Goal: Information Seeking & Learning: Learn about a topic

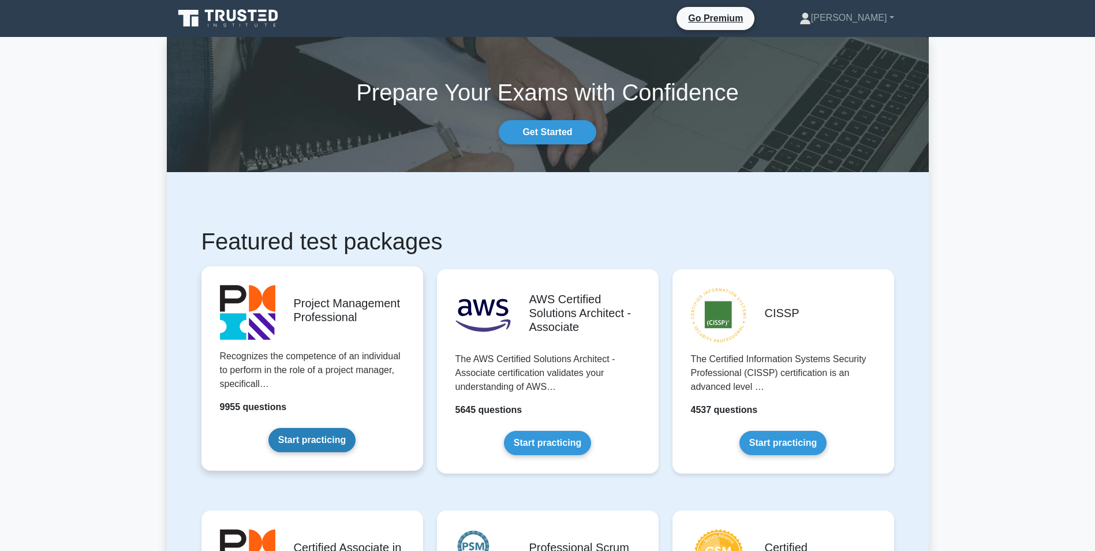
click at [287, 428] on link "Start practicing" at bounding box center [311, 440] width 87 height 24
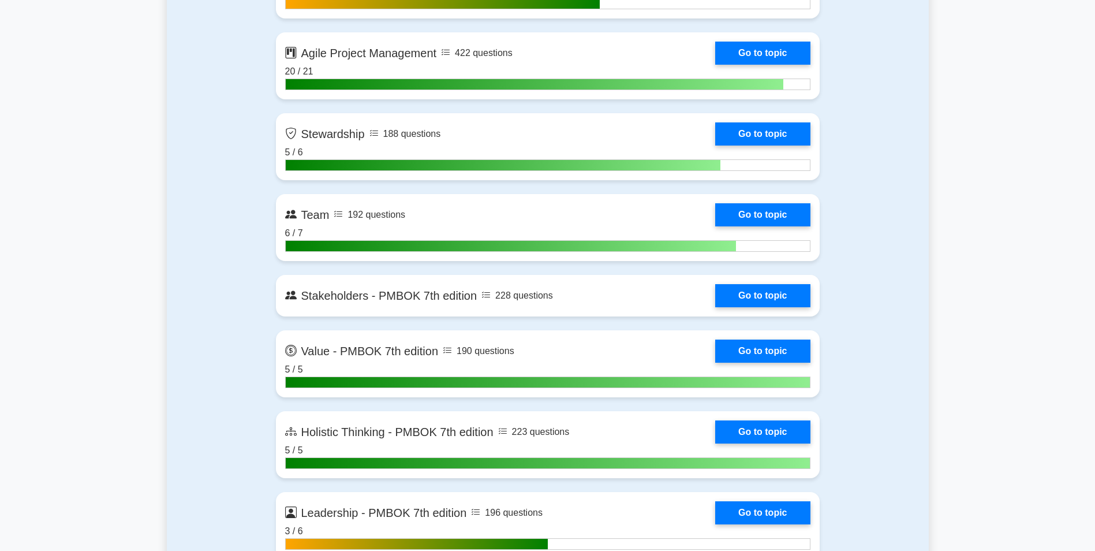
scroll to position [3168, 0]
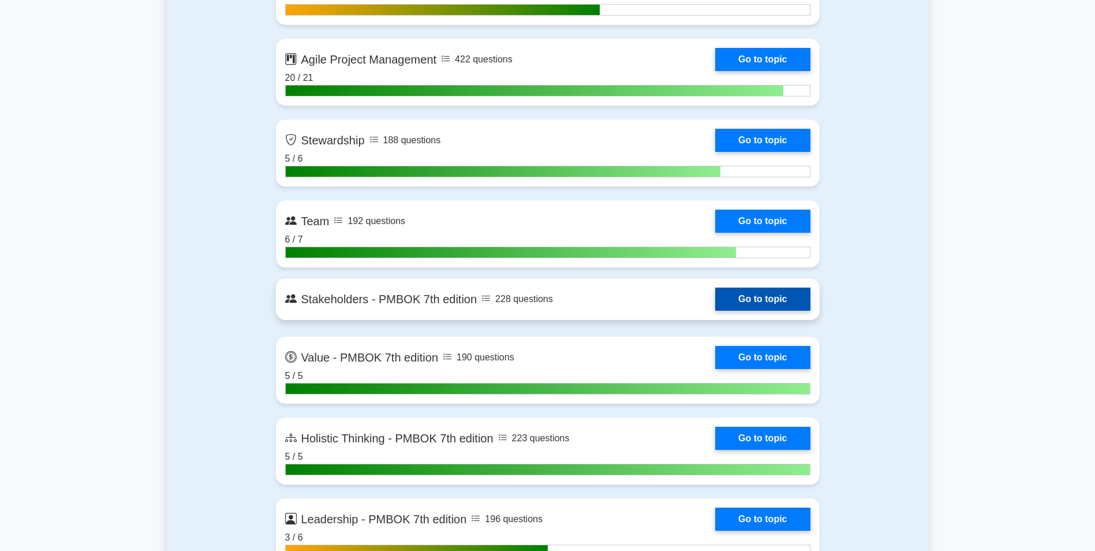
click at [715, 295] on link "Go to topic" at bounding box center [762, 299] width 95 height 23
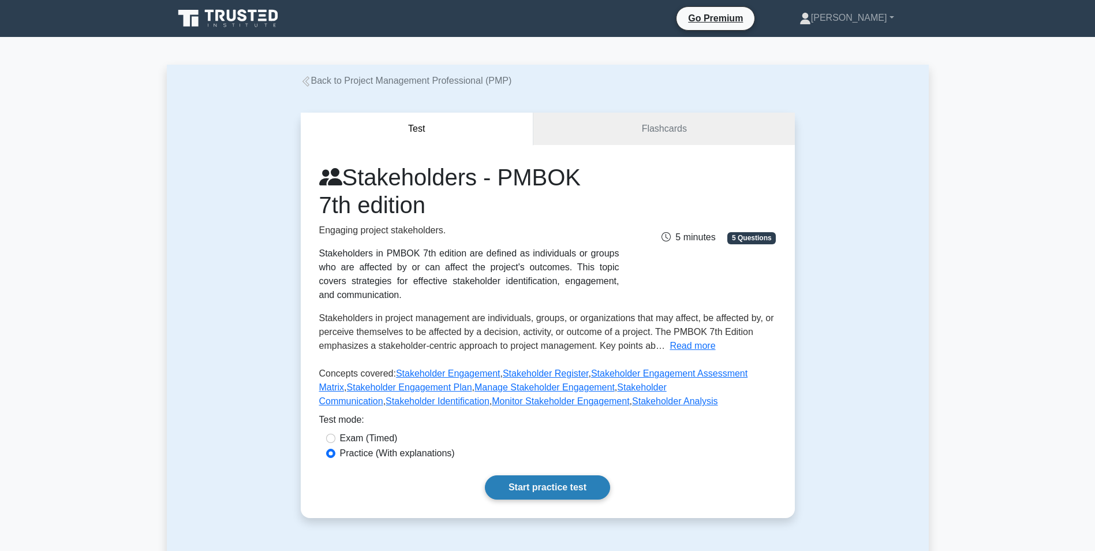
click at [522, 487] on link "Start practice test" at bounding box center [547, 487] width 125 height 24
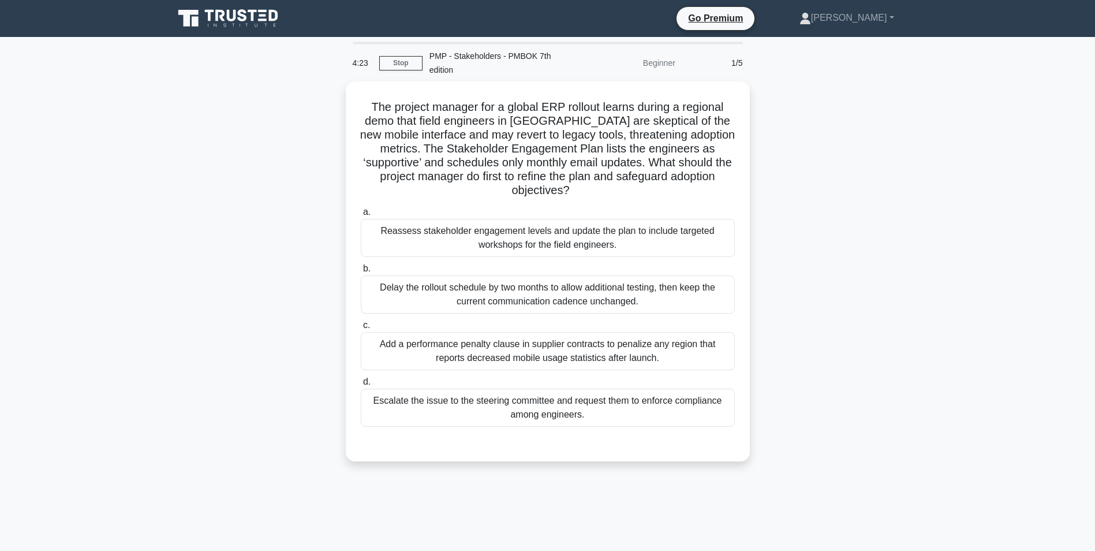
click at [207, 22] on icon at bounding box center [229, 19] width 111 height 22
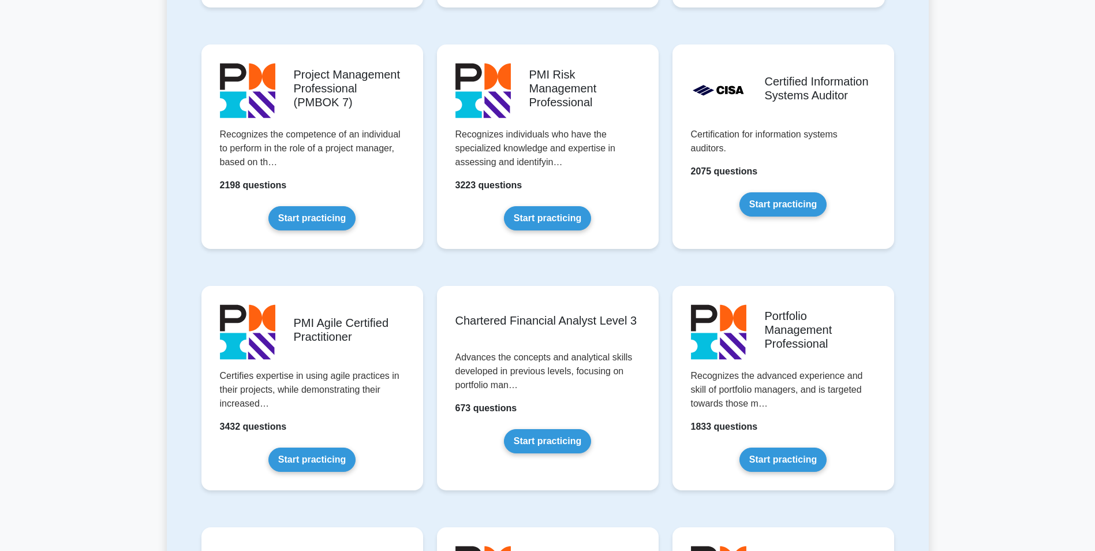
scroll to position [521, 0]
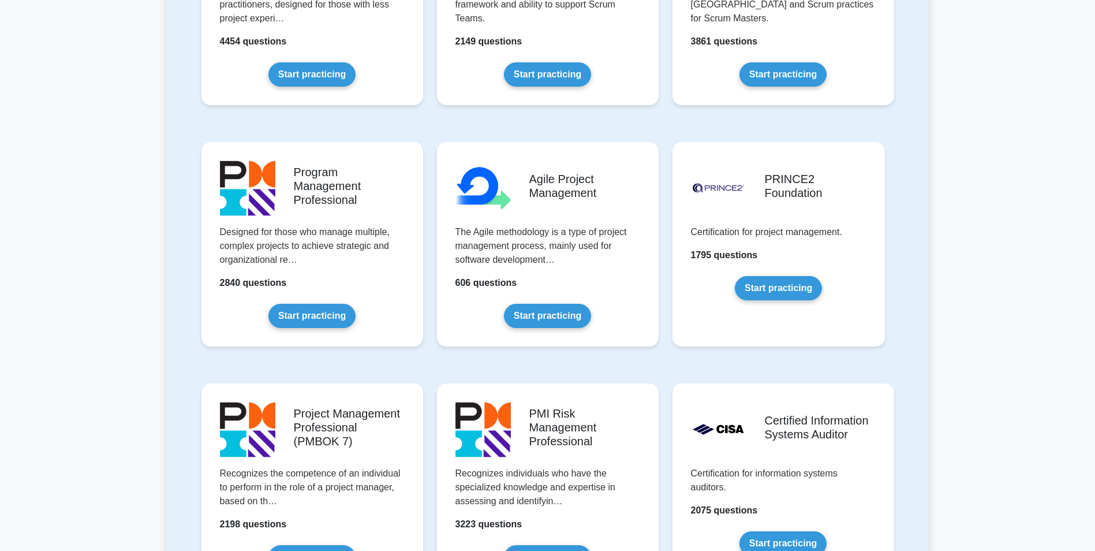
drag, startPoint x: 927, startPoint y: 207, endPoint x: 934, endPoint y: 106, distance: 101.9
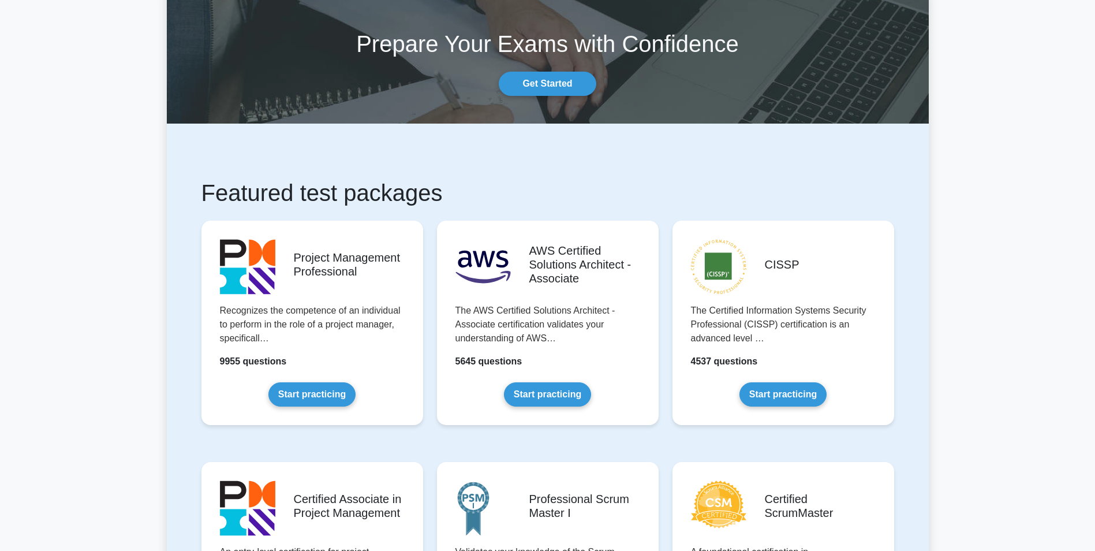
scroll to position [0, 0]
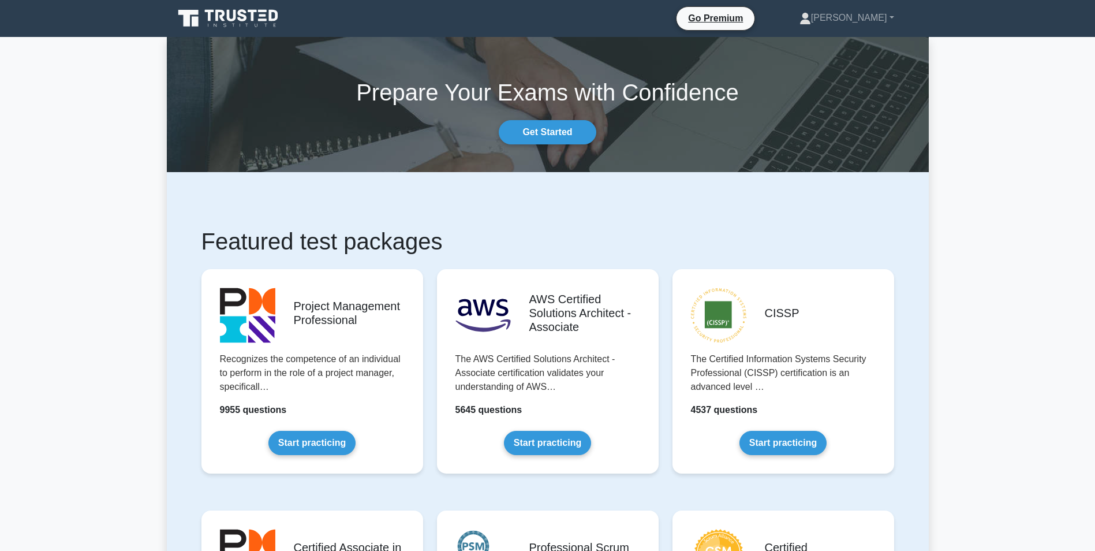
drag, startPoint x: 937, startPoint y: 165, endPoint x: 934, endPoint y: 114, distance: 50.9
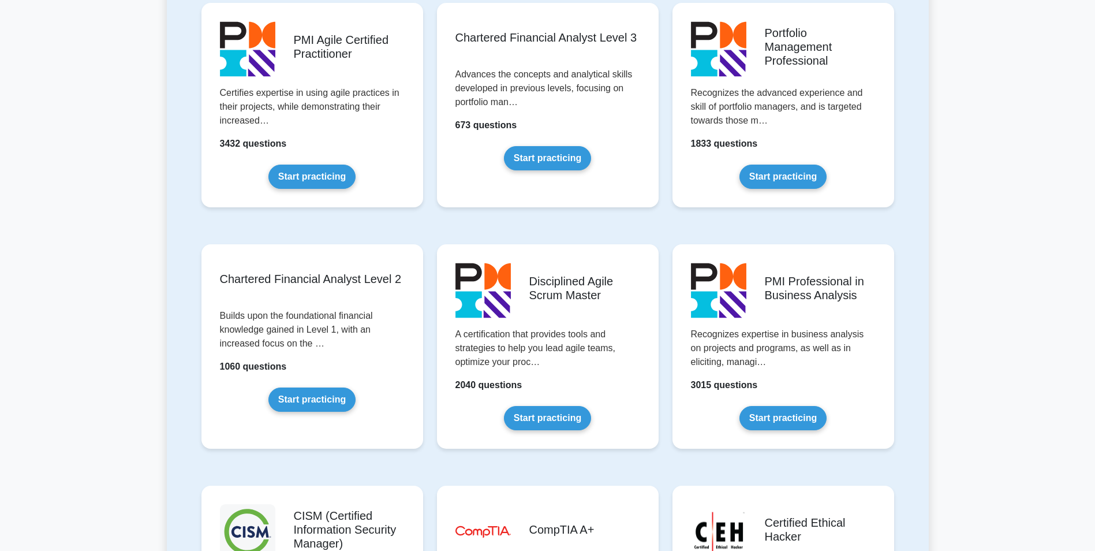
drag, startPoint x: 934, startPoint y: 114, endPoint x: 927, endPoint y: 188, distance: 74.8
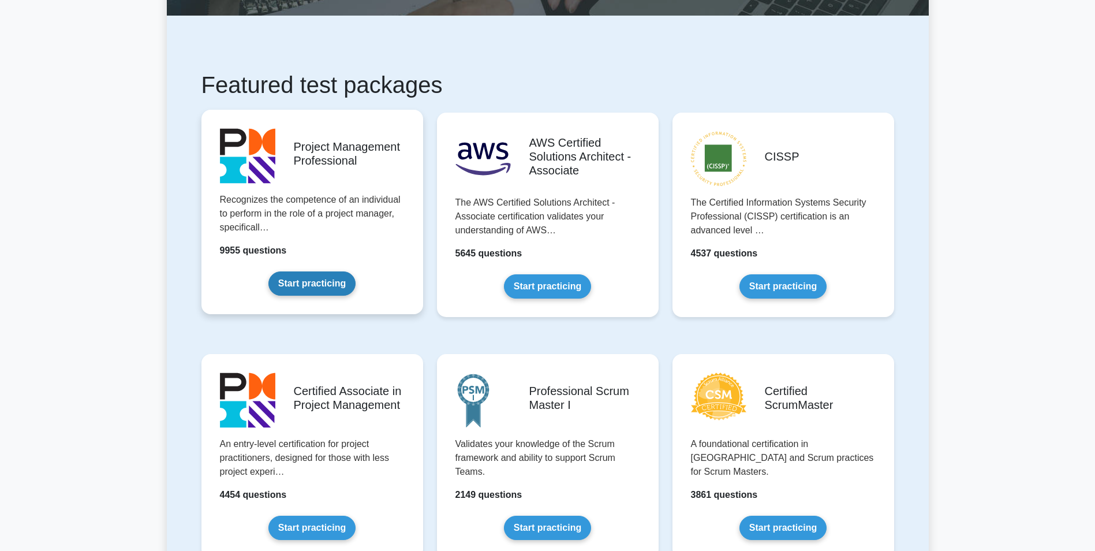
scroll to position [137, 0]
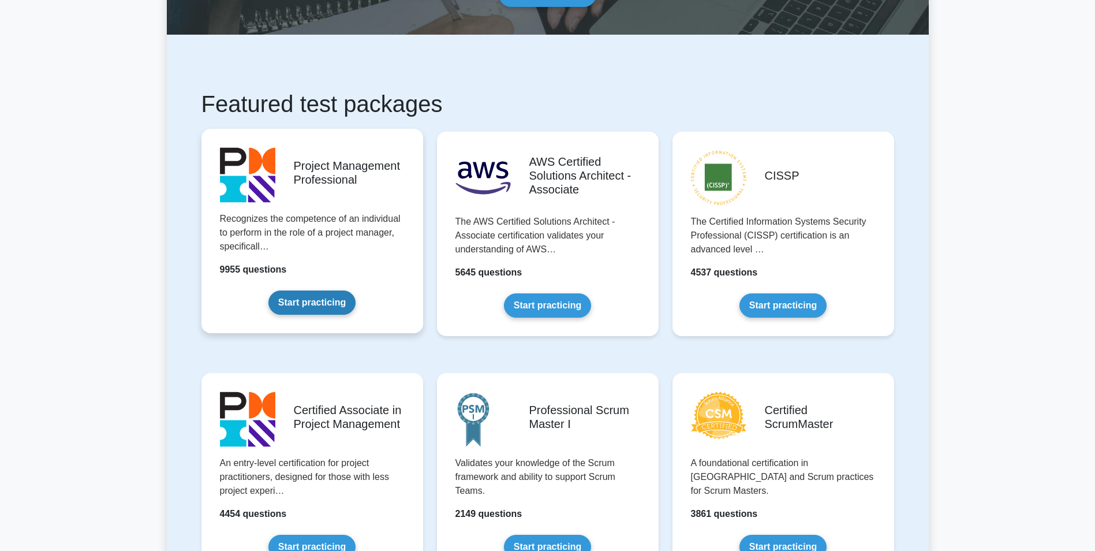
click at [311, 290] on link "Start practicing" at bounding box center [311, 302] width 87 height 24
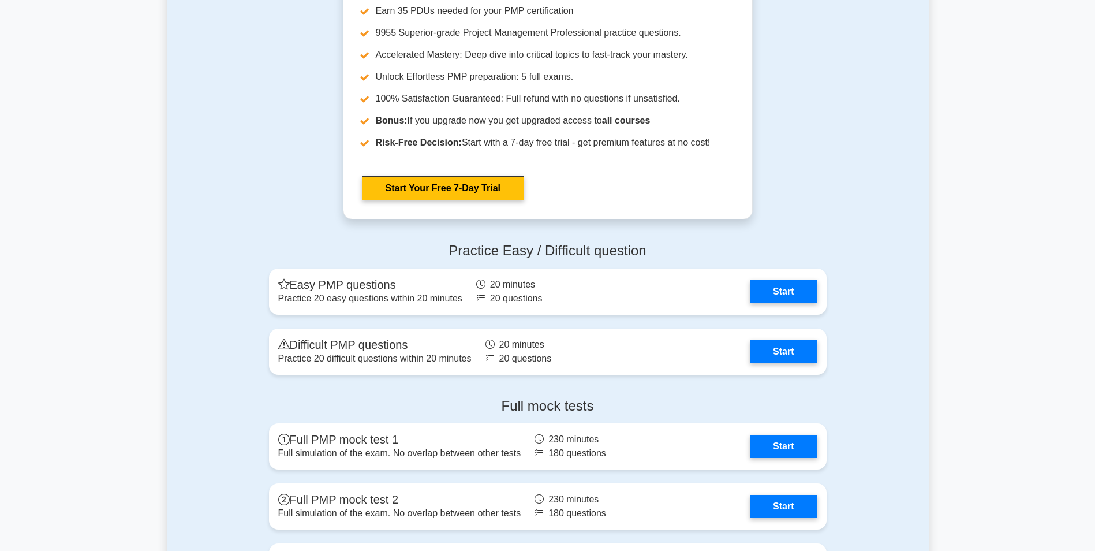
scroll to position [4157, 0]
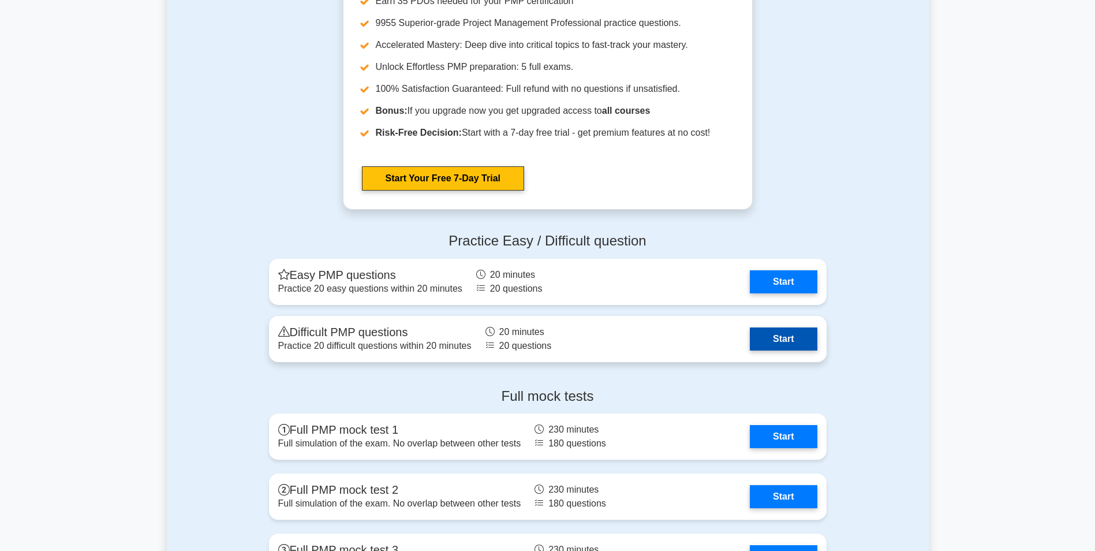
click at [750, 337] on link "Start" at bounding box center [783, 338] width 67 height 23
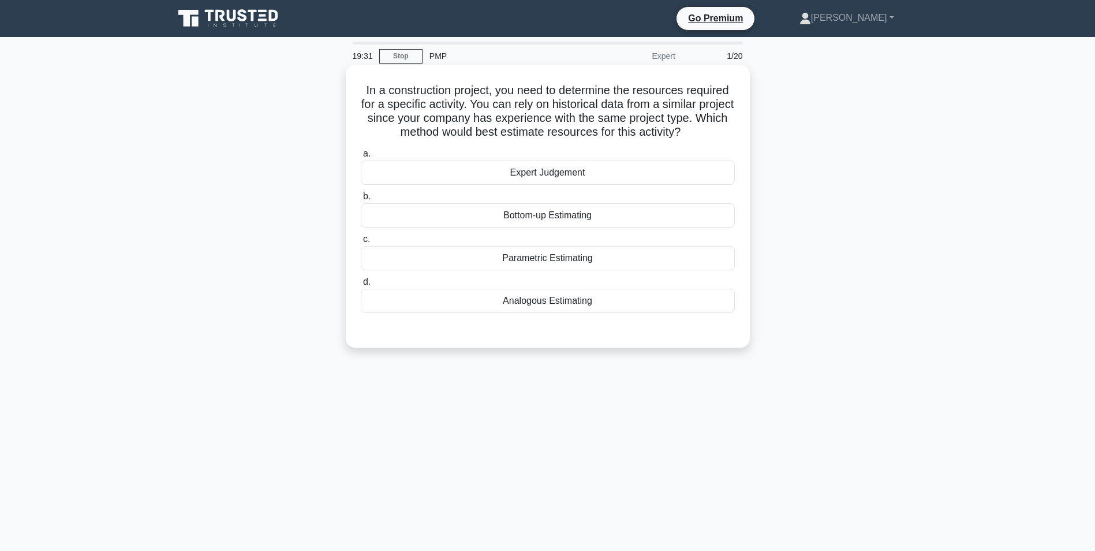
click at [583, 301] on div "Analogous Estimating" at bounding box center [548, 301] width 374 height 24
click at [361, 286] on input "d. Analogous Estimating" at bounding box center [361, 282] width 0 height 8
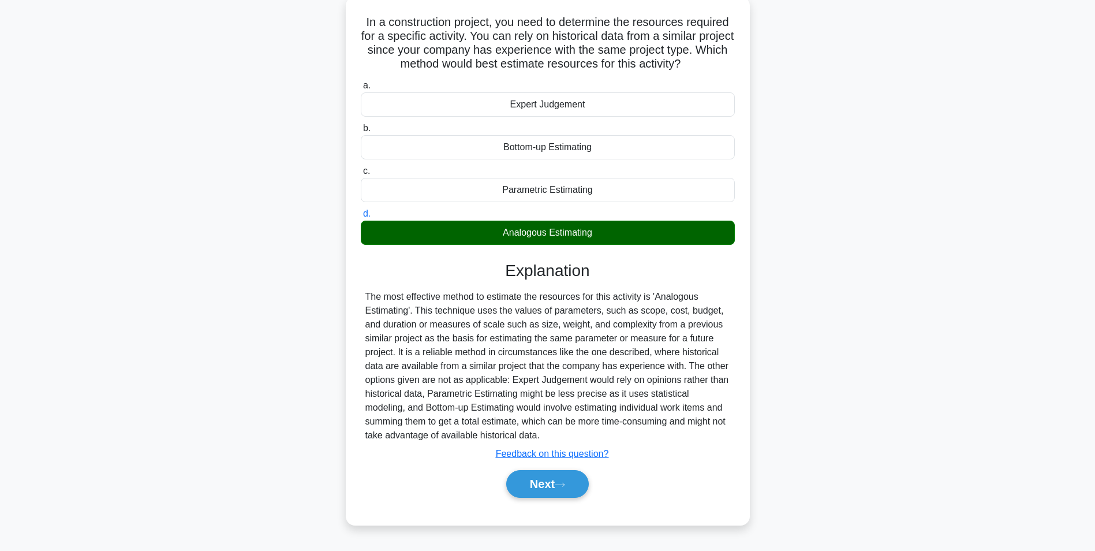
scroll to position [73, 0]
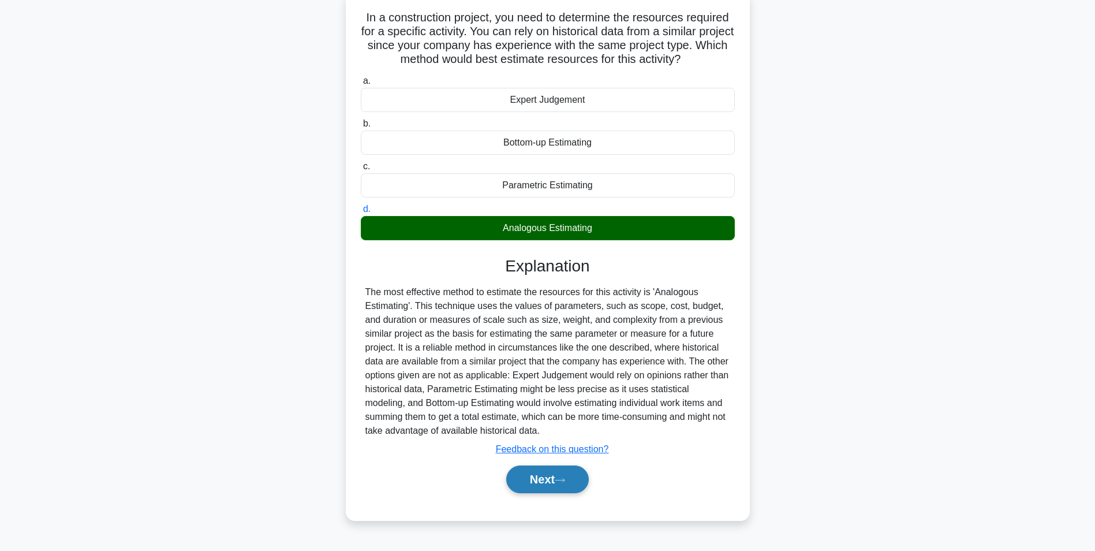
click at [568, 473] on button "Next" at bounding box center [547, 479] width 83 height 28
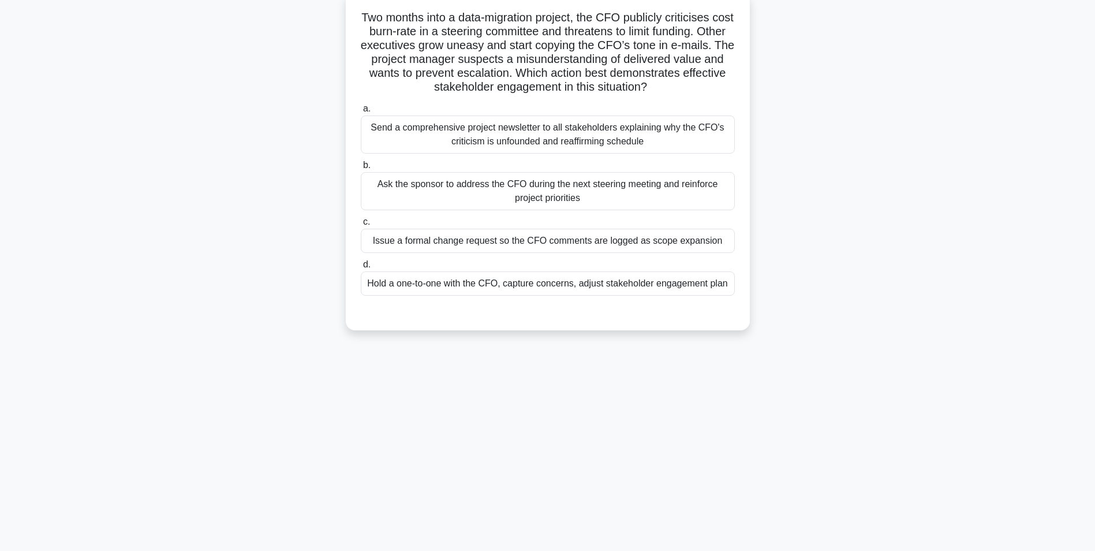
click at [539, 247] on div "Issue a formal change request so the CFO comments are logged as scope expansion" at bounding box center [548, 241] width 374 height 24
click at [361, 226] on input "c. Issue a formal change request so the CFO comments are logged as scope expans…" at bounding box center [361, 222] width 0 height 8
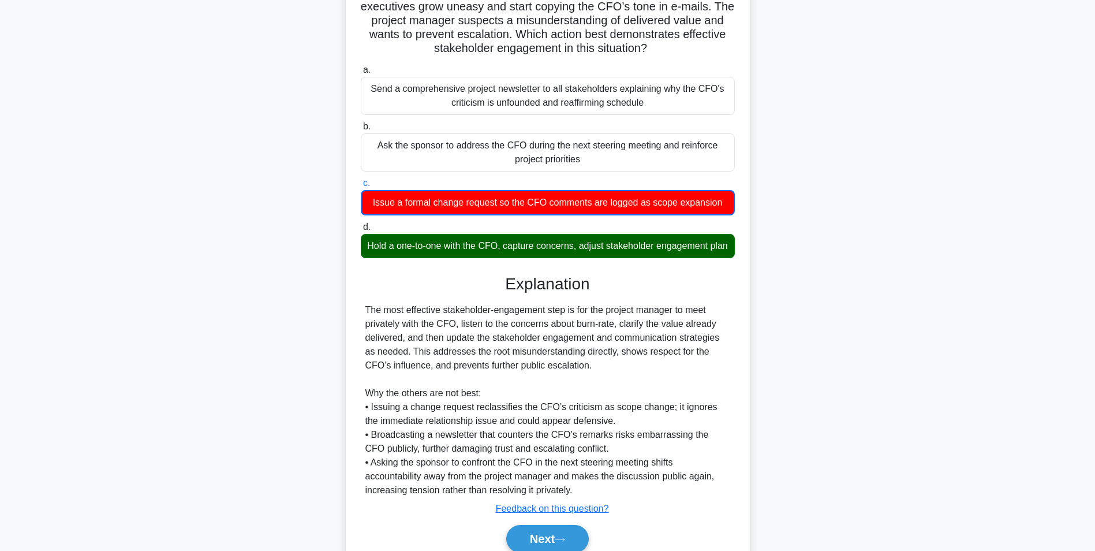
scroll to position [177, 0]
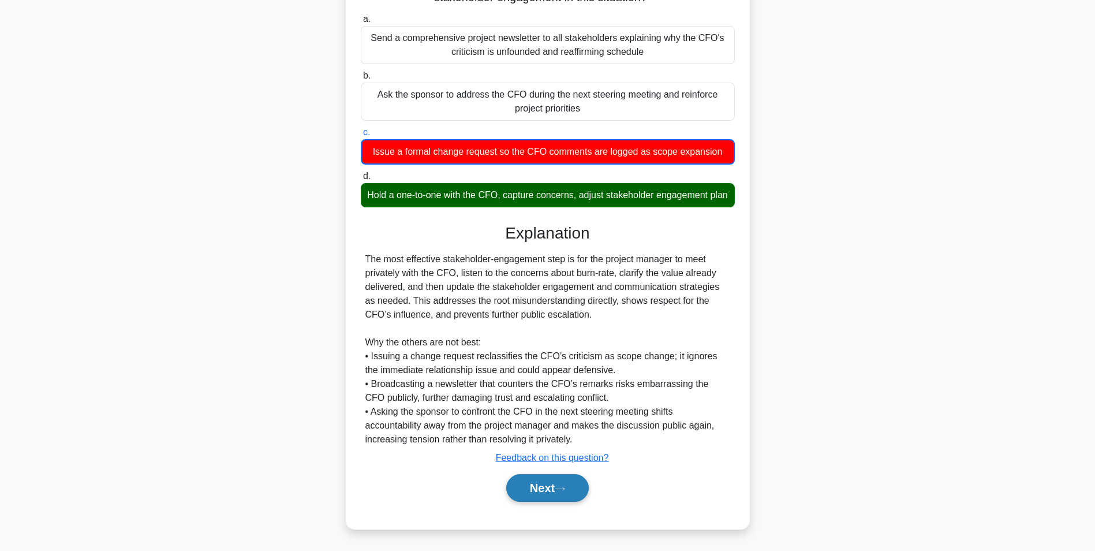
click at [555, 486] on button "Next" at bounding box center [547, 488] width 83 height 28
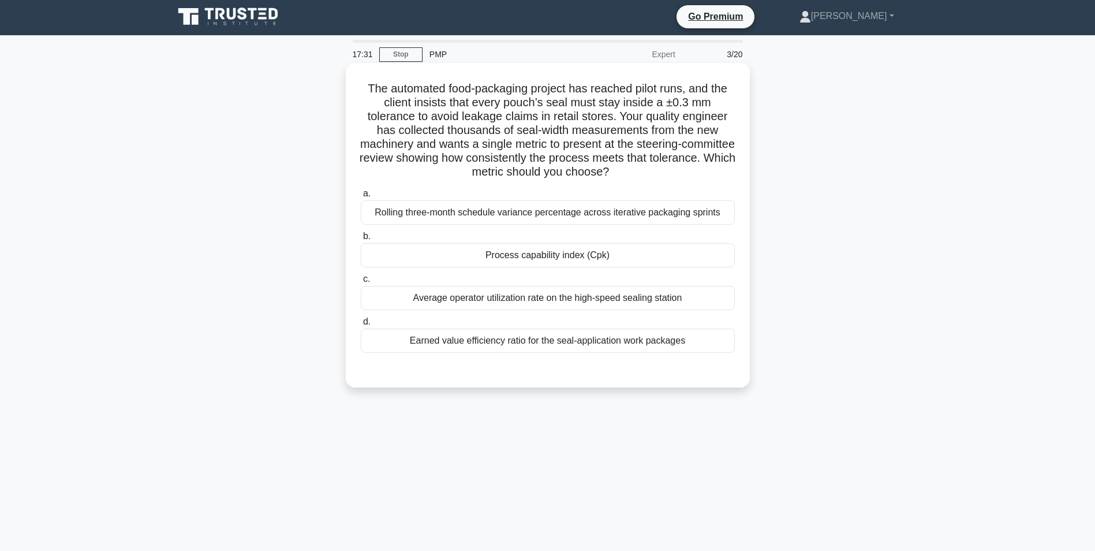
scroll to position [0, 0]
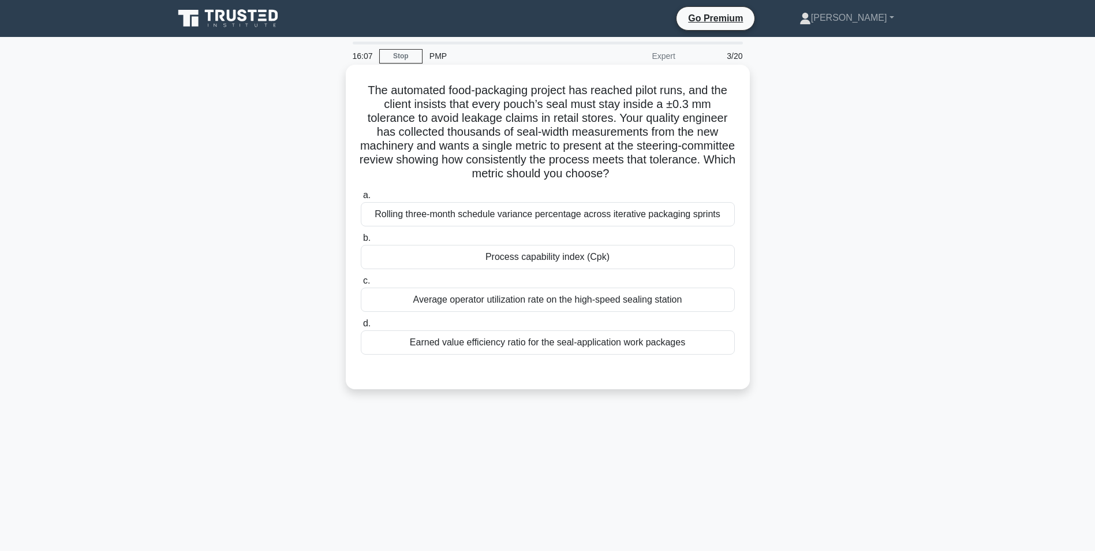
click at [625, 257] on div "Process capability index (Cpk)" at bounding box center [548, 257] width 374 height 24
click at [361, 242] on input "b. Process capability index (Cpk)" at bounding box center [361, 238] width 0 height 8
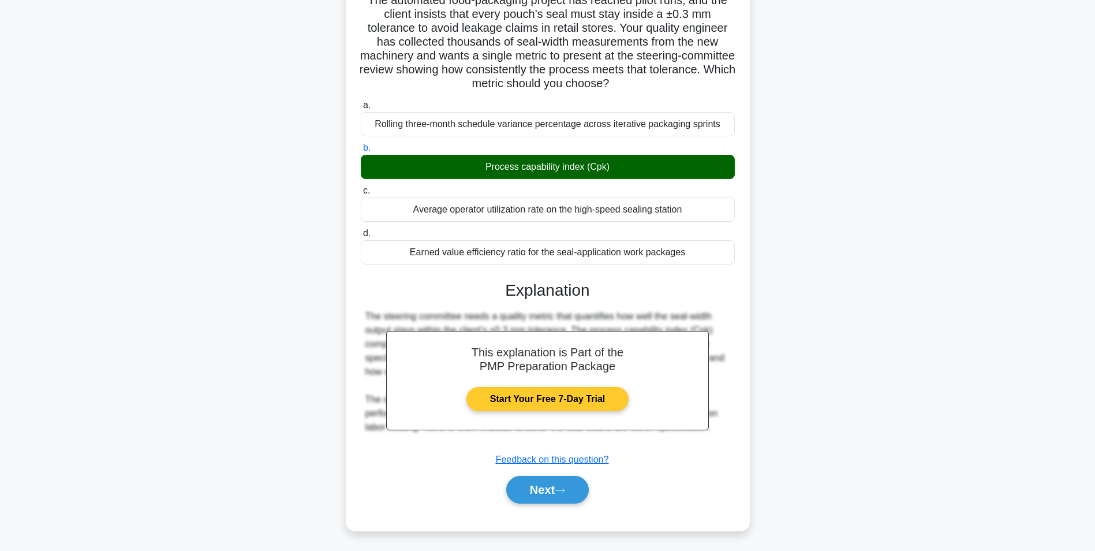
scroll to position [92, 0]
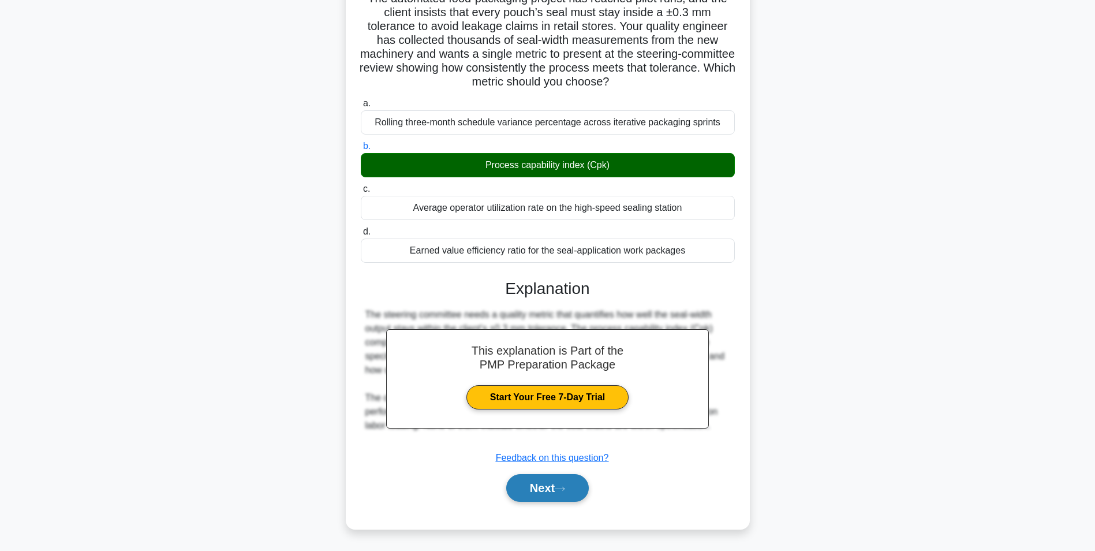
click at [589, 492] on button "Next" at bounding box center [547, 488] width 83 height 28
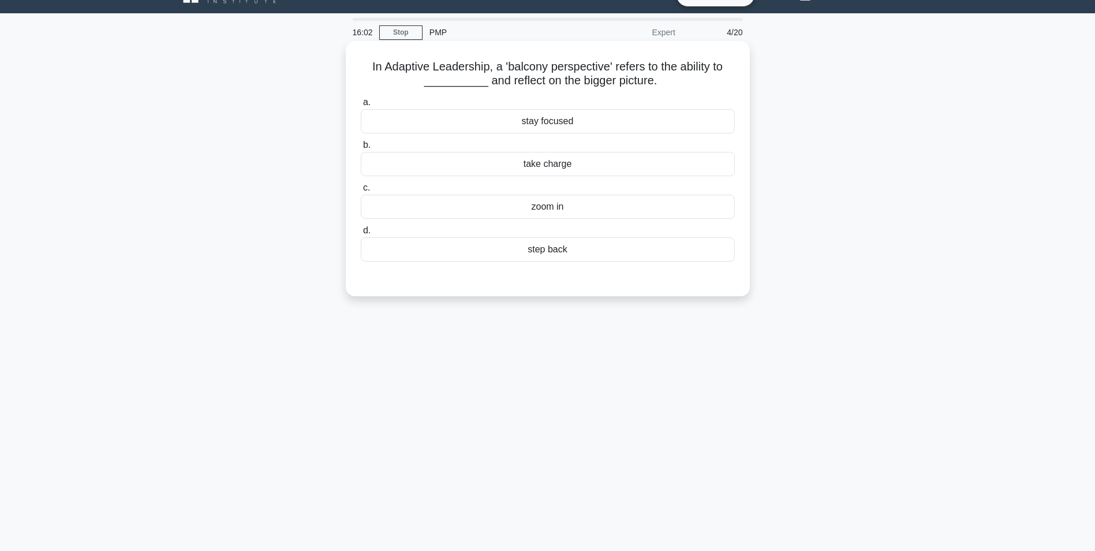
scroll to position [0, 0]
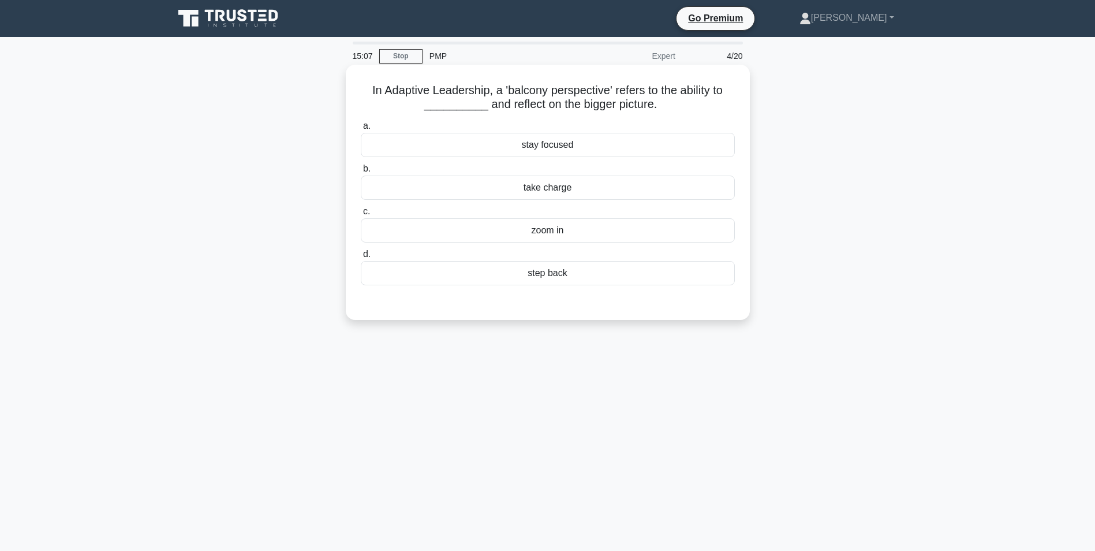
click at [594, 141] on div "stay focused" at bounding box center [548, 145] width 374 height 24
click at [361, 130] on input "a. stay focused" at bounding box center [361, 126] width 0 height 8
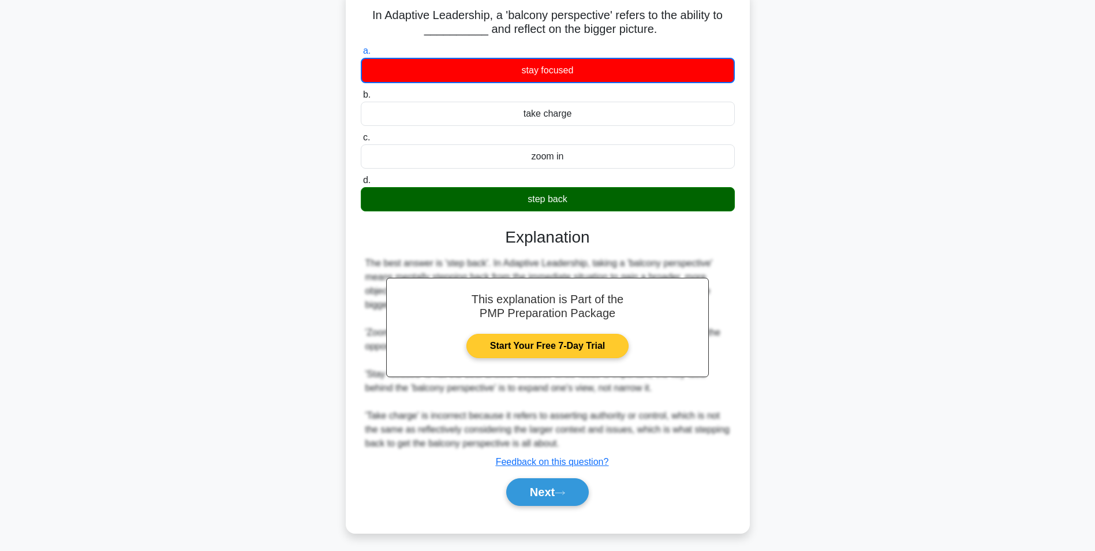
scroll to position [80, 0]
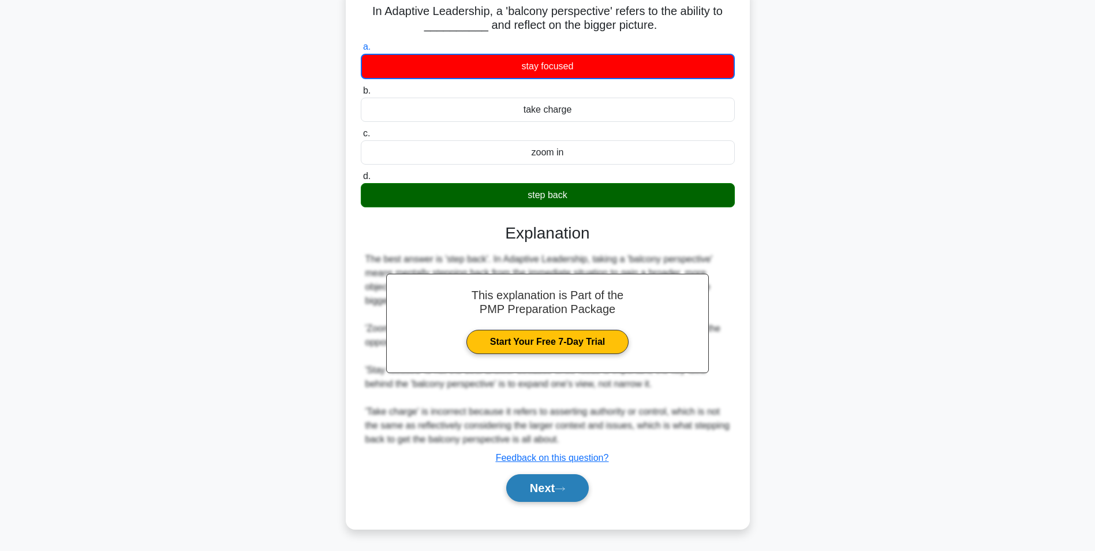
click at [572, 495] on button "Next" at bounding box center [547, 488] width 83 height 28
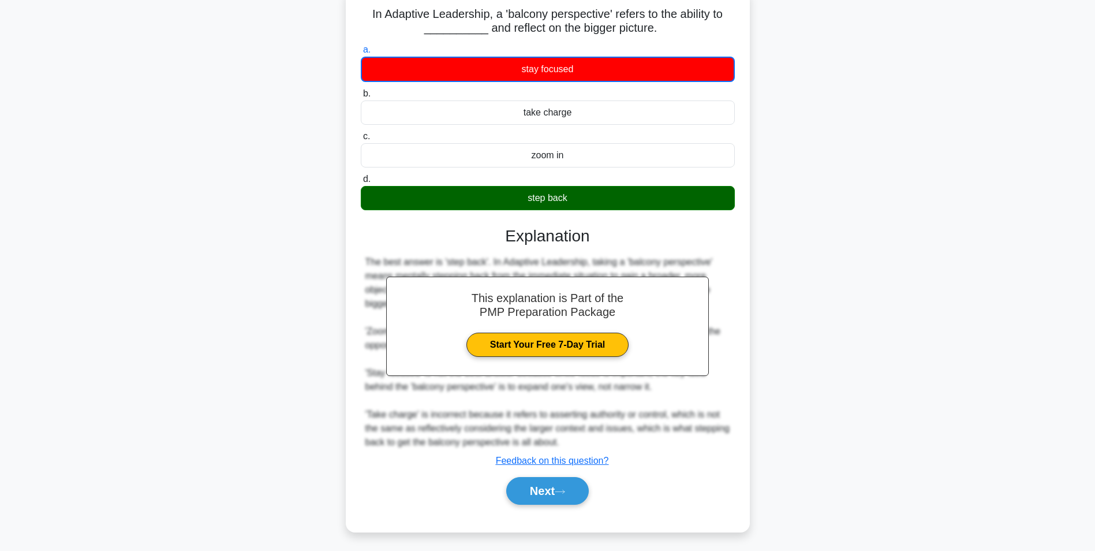
scroll to position [73, 0]
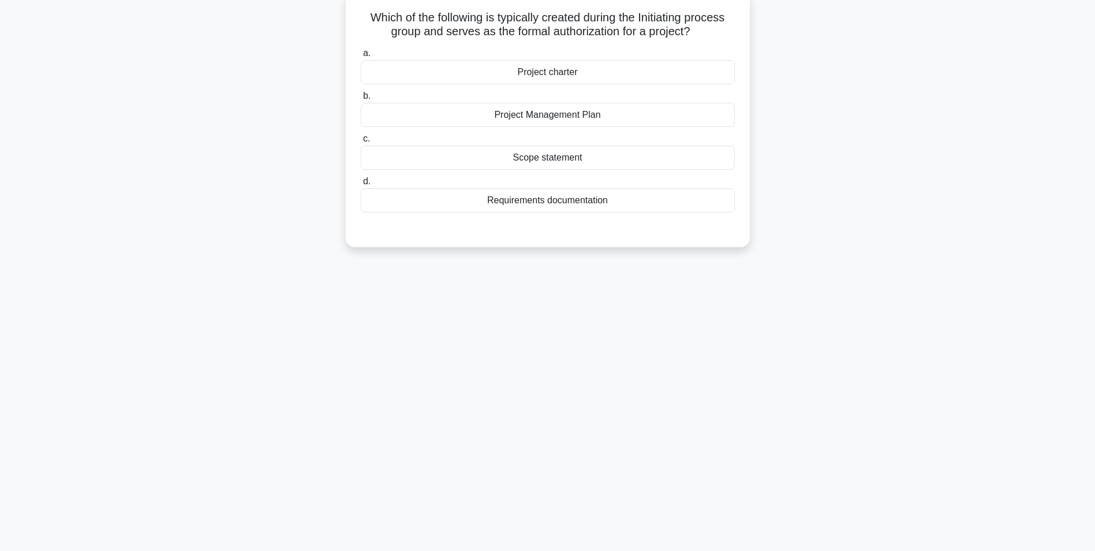
click at [546, 77] on div "Project charter" at bounding box center [548, 72] width 374 height 24
click at [361, 57] on input "a. Project charter" at bounding box center [361, 54] width 0 height 8
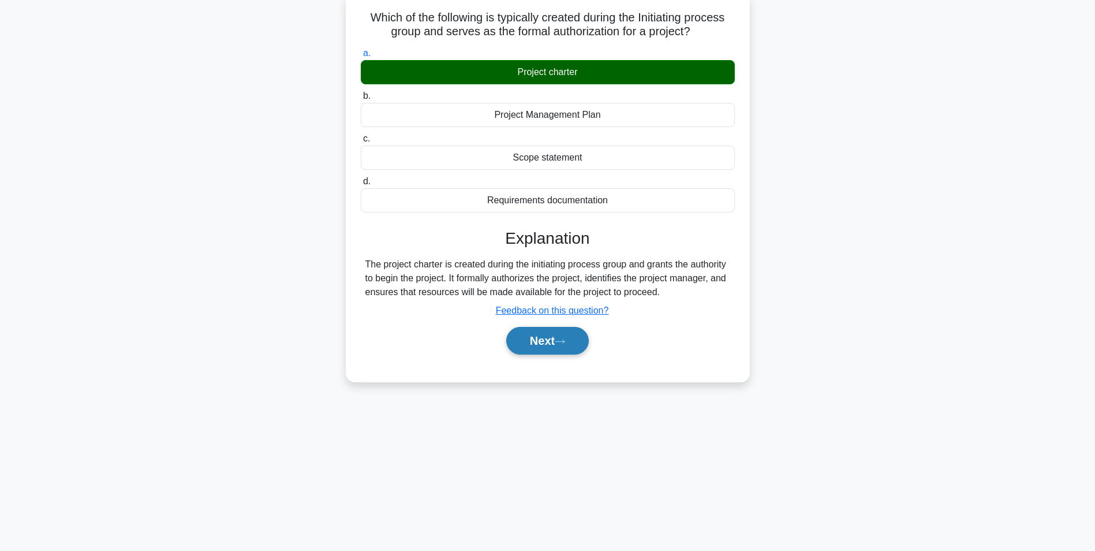
click at [585, 345] on button "Next" at bounding box center [547, 341] width 83 height 28
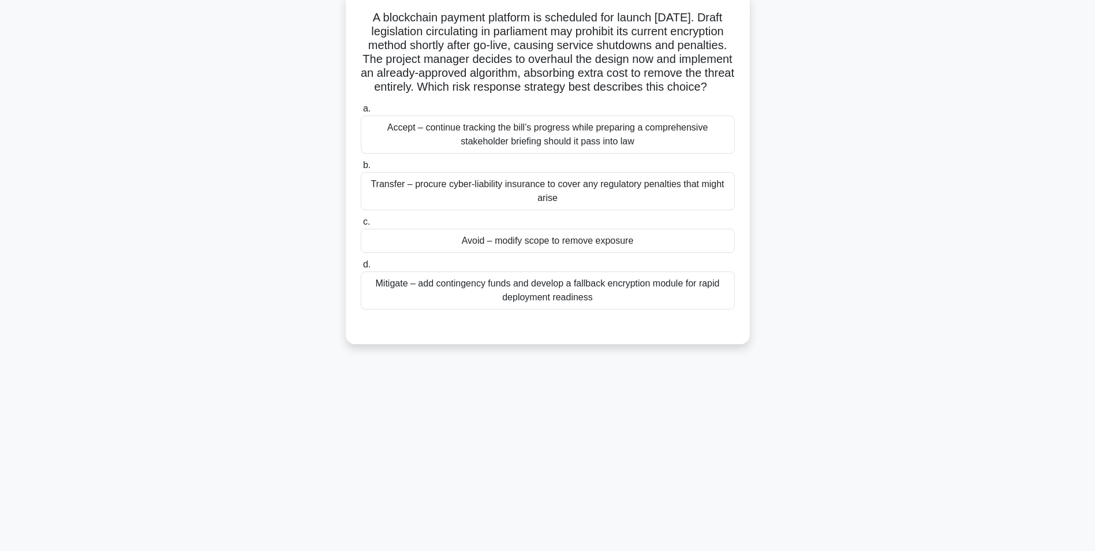
click at [559, 253] on div "Avoid – modify scope to remove exposure" at bounding box center [548, 241] width 374 height 24
click at [361, 226] on input "c. Avoid – modify scope to remove exposure" at bounding box center [361, 222] width 0 height 8
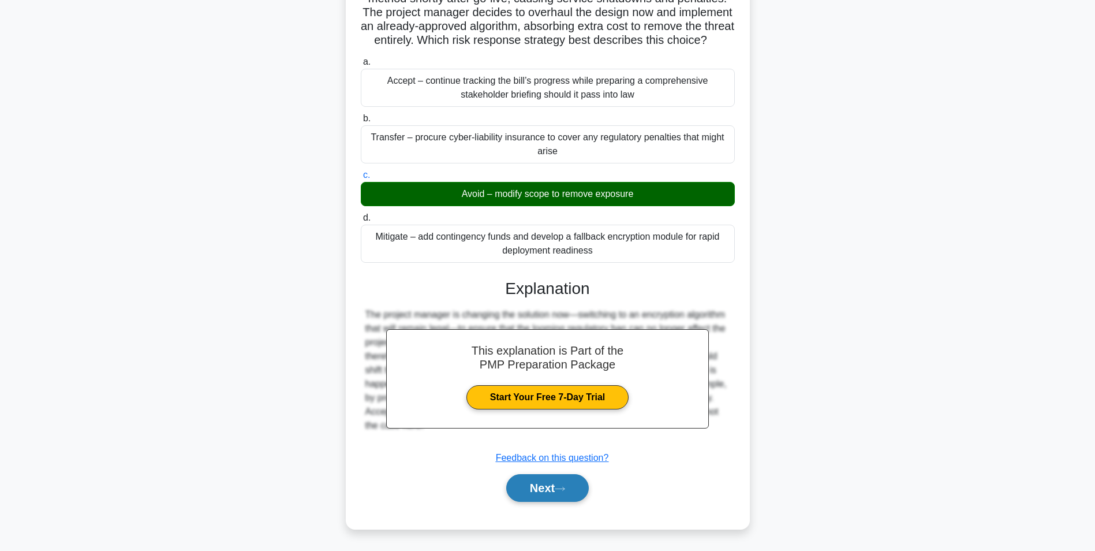
click at [561, 480] on button "Next" at bounding box center [547, 488] width 83 height 28
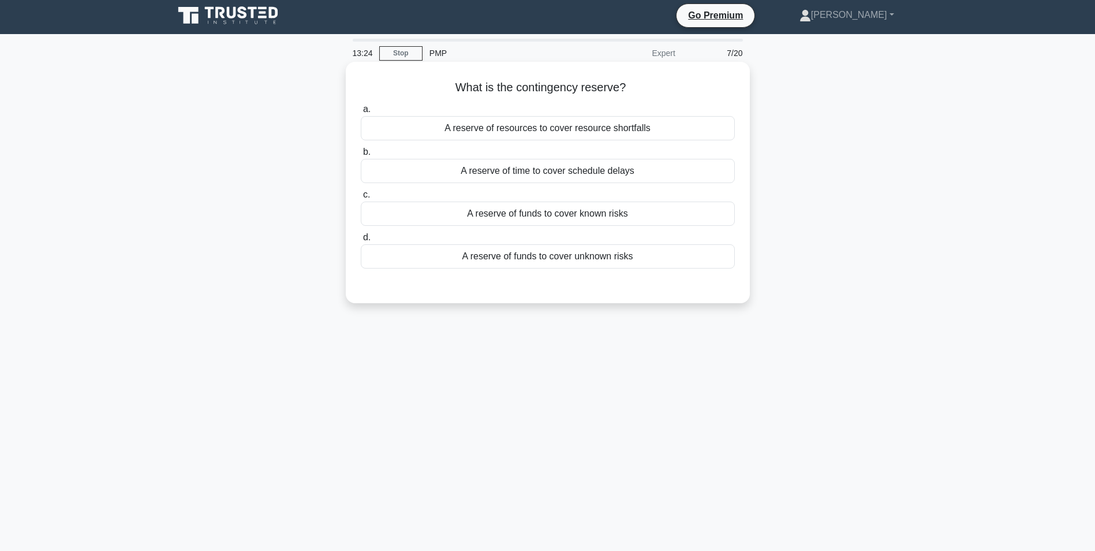
scroll to position [0, 0]
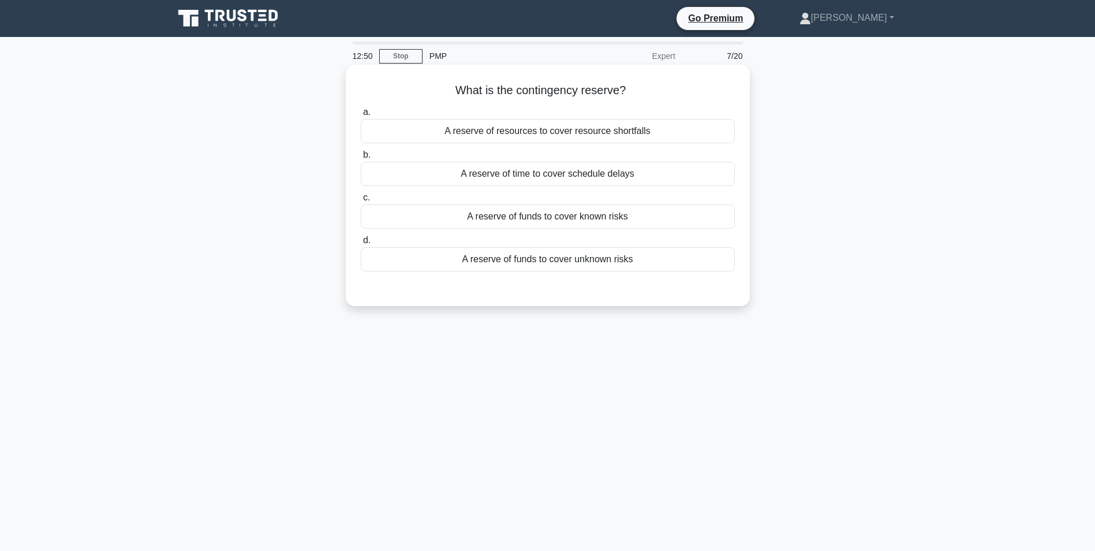
click at [599, 135] on div "A reserve of resources to cover resource shortfalls" at bounding box center [548, 131] width 374 height 24
click at [361, 116] on input "a. A reserve of resources to cover resource shortfalls" at bounding box center [361, 113] width 0 height 8
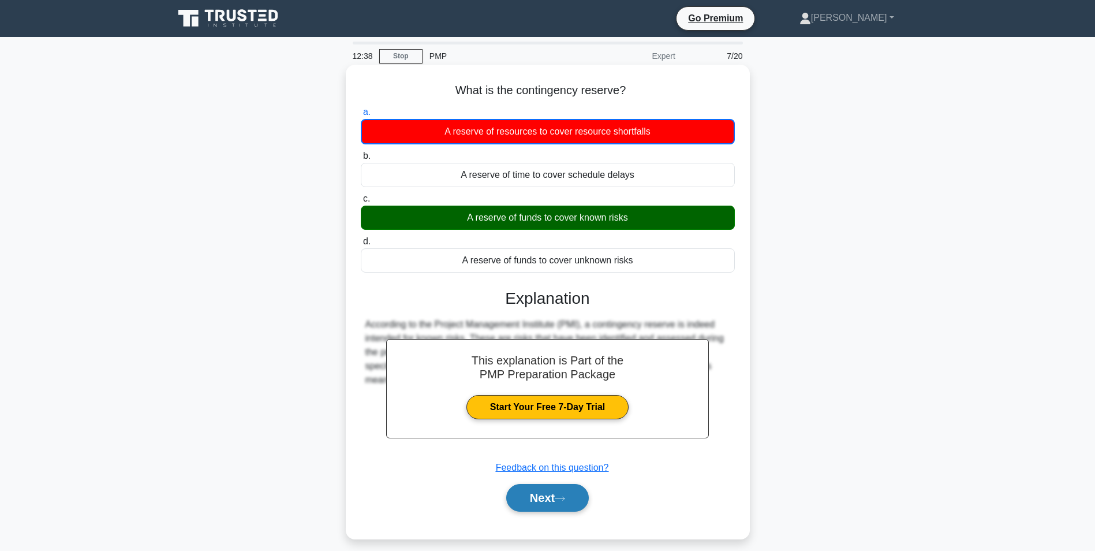
click at [507, 488] on button "Next" at bounding box center [547, 498] width 83 height 28
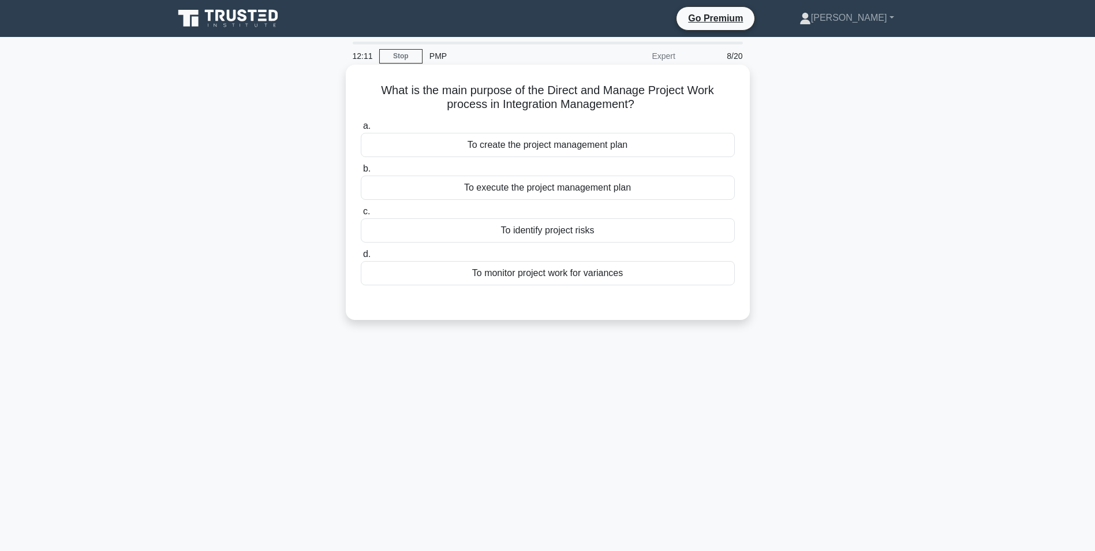
click at [574, 190] on div "To execute the project management plan" at bounding box center [548, 188] width 374 height 24
click at [361, 173] on input "b. To execute the project management plan" at bounding box center [361, 169] width 0 height 8
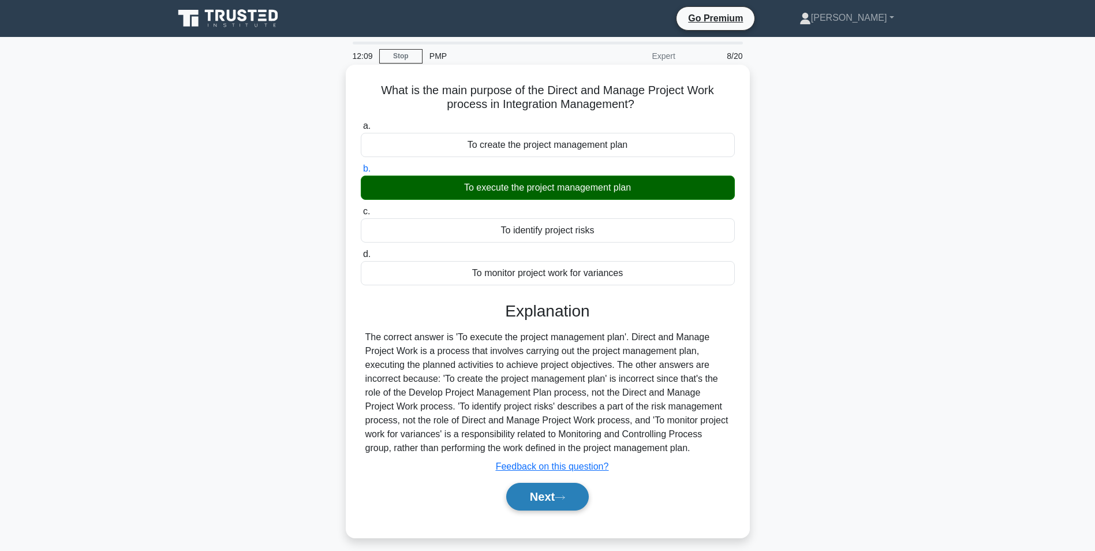
click at [569, 492] on button "Next" at bounding box center [547, 497] width 83 height 28
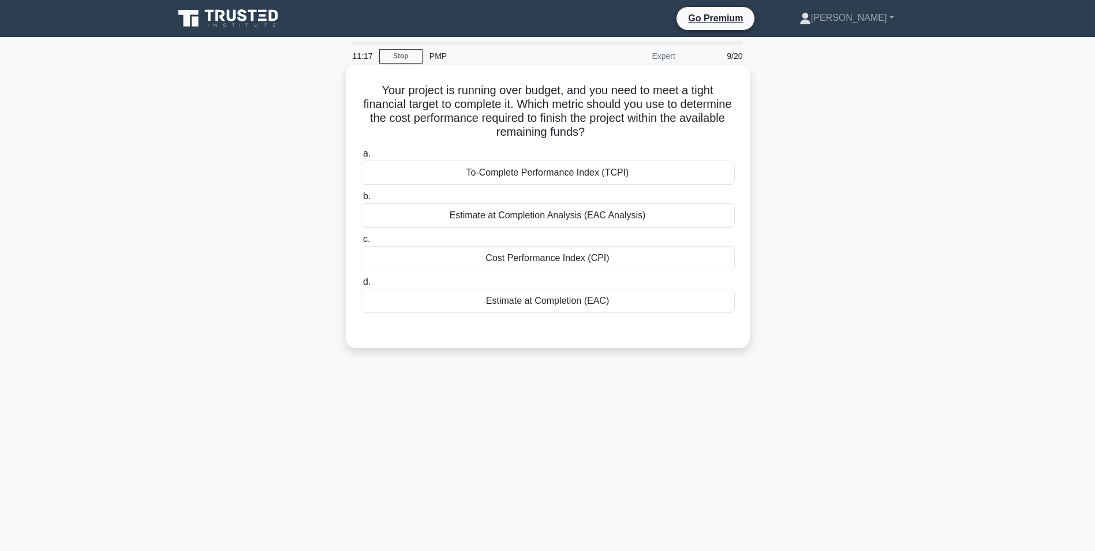
click at [660, 260] on div "Cost Performance Index (CPI)" at bounding box center [548, 258] width 374 height 24
click at [361, 243] on input "c. Cost Performance Index (CPI)" at bounding box center [361, 240] width 0 height 8
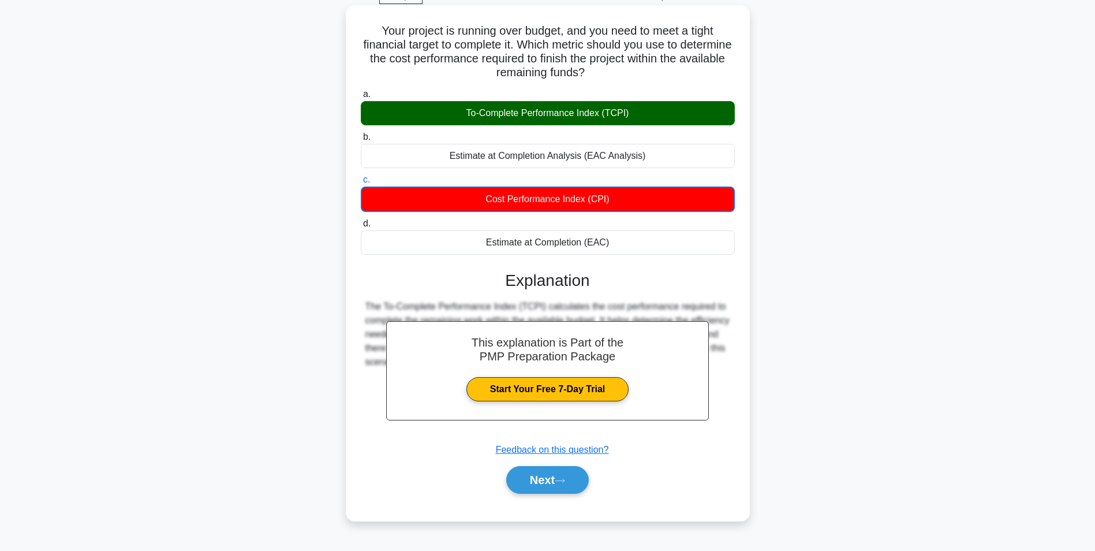
scroll to position [73, 0]
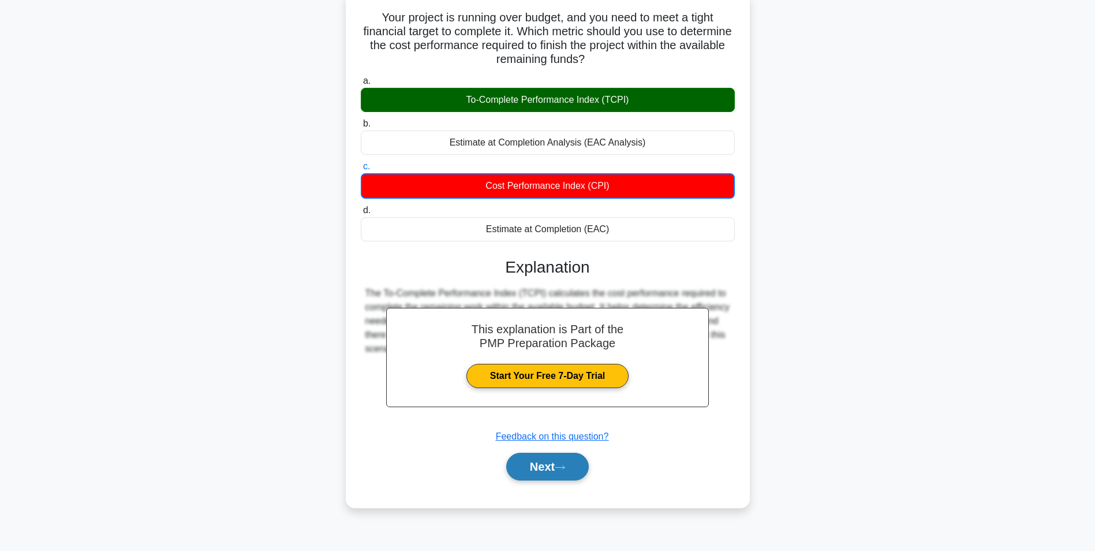
click at [569, 472] on button "Next" at bounding box center [547, 467] width 83 height 28
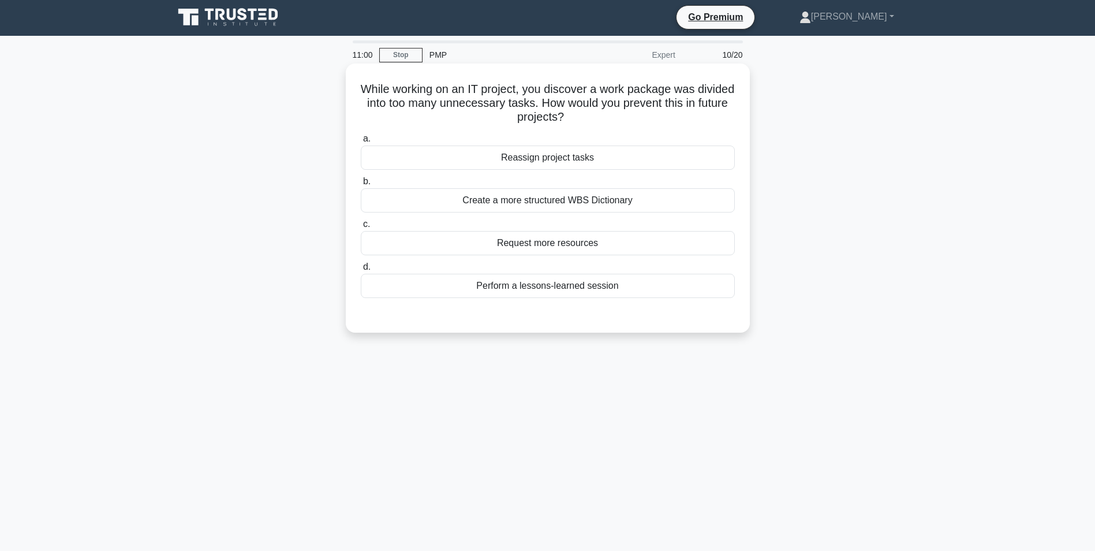
scroll to position [0, 0]
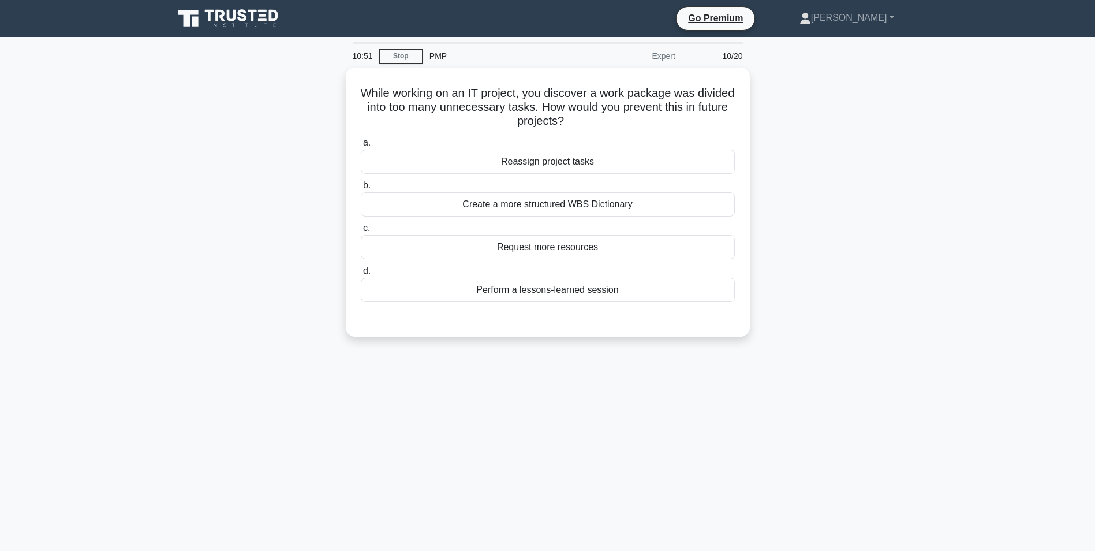
click at [232, 18] on icon at bounding box center [229, 19] width 111 height 22
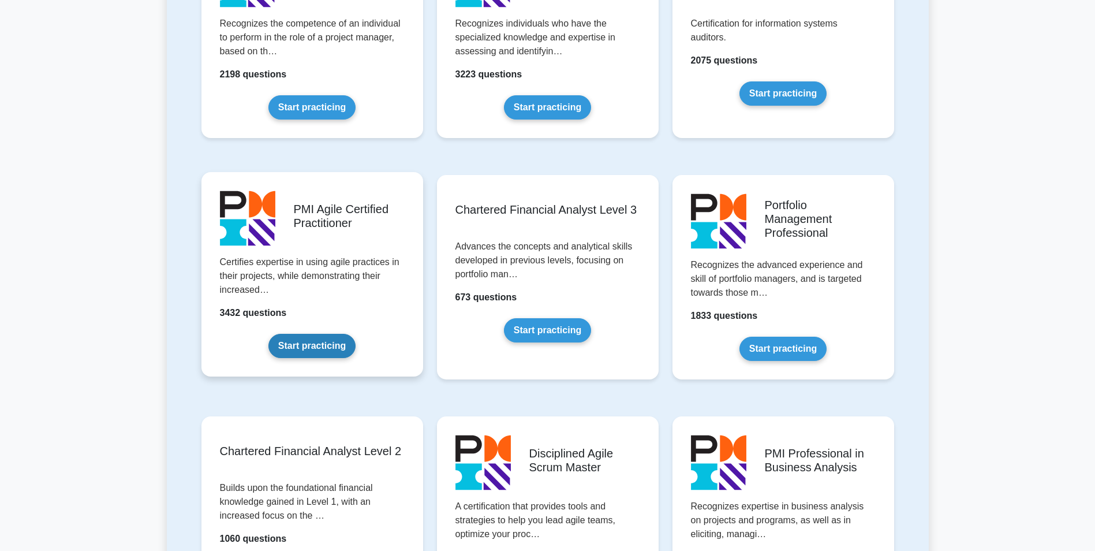
scroll to position [1097, 0]
